Goal: Information Seeking & Learning: Learn about a topic

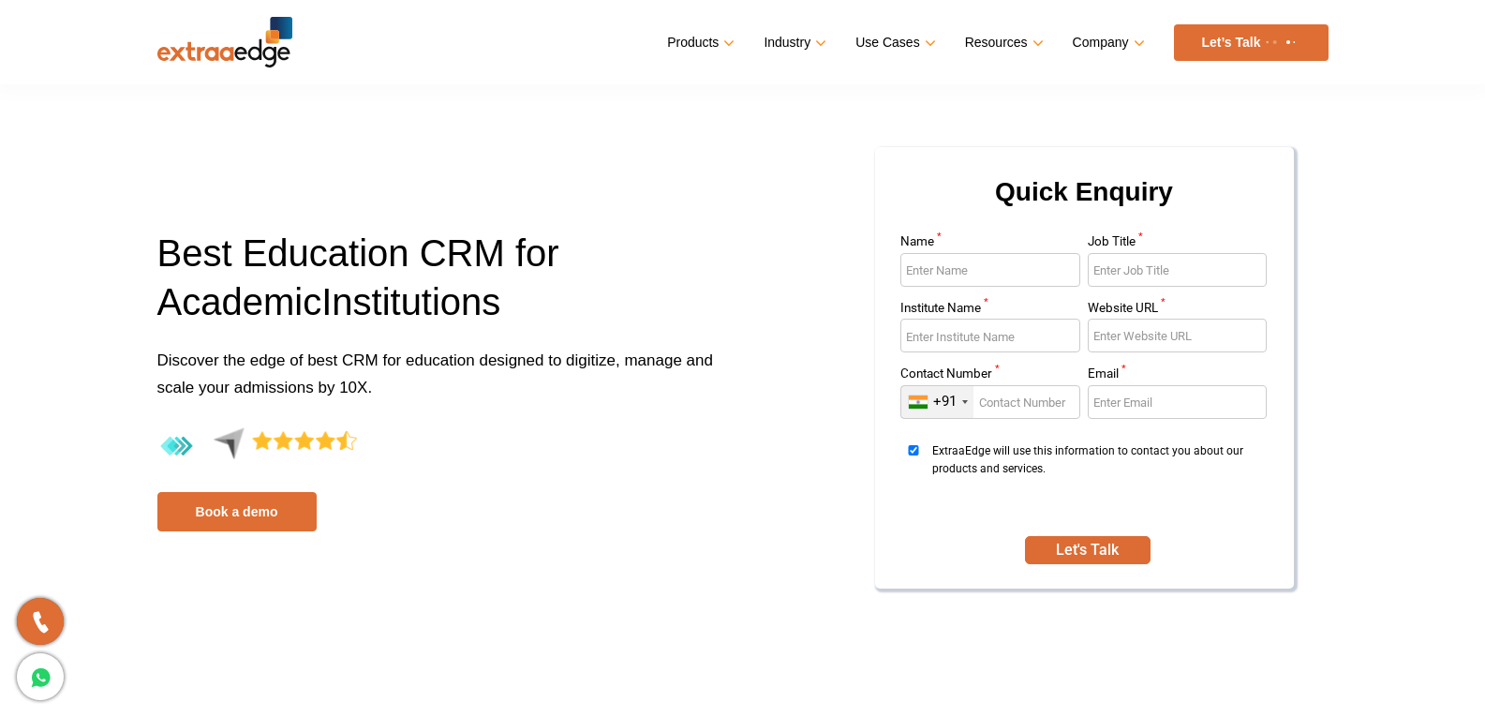
click at [1273, 714] on h2 "Preferred by 500+ institutes" at bounding box center [742, 730] width 1171 height 45
click at [775, 166] on div "Quick Enquiry Name * Job Title * Institute Name * Website URL * Contact Number …" at bounding box center [1043, 379] width 600 height 469
